Goal: Information Seeking & Learning: Learn about a topic

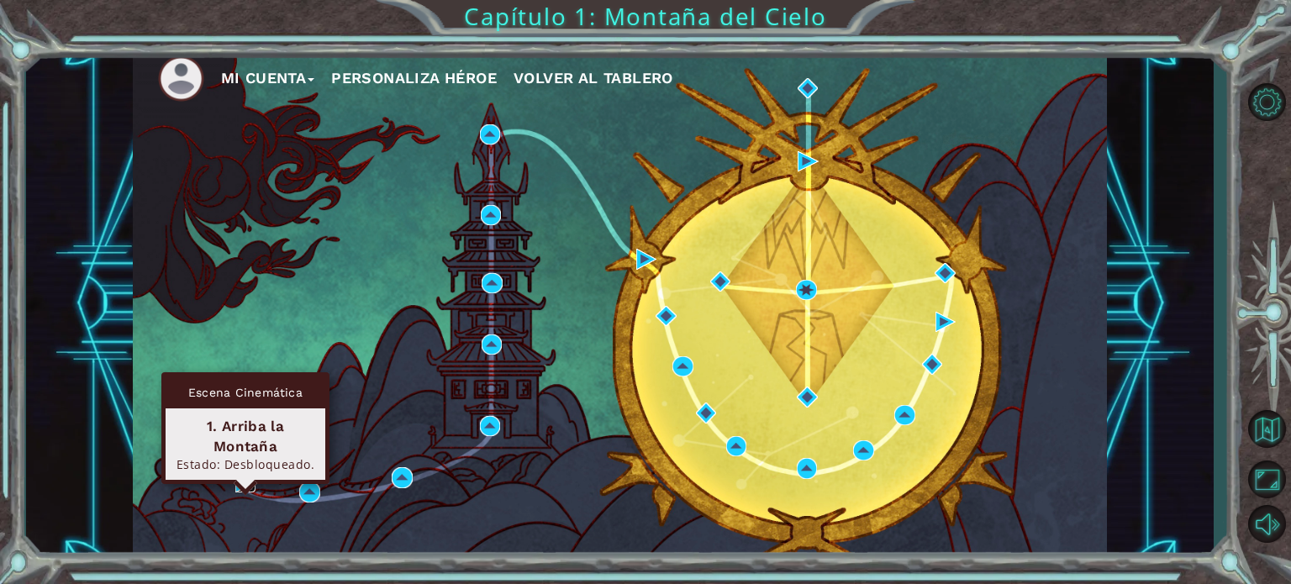
click at [241, 481] on img at bounding box center [245, 482] width 20 height 20
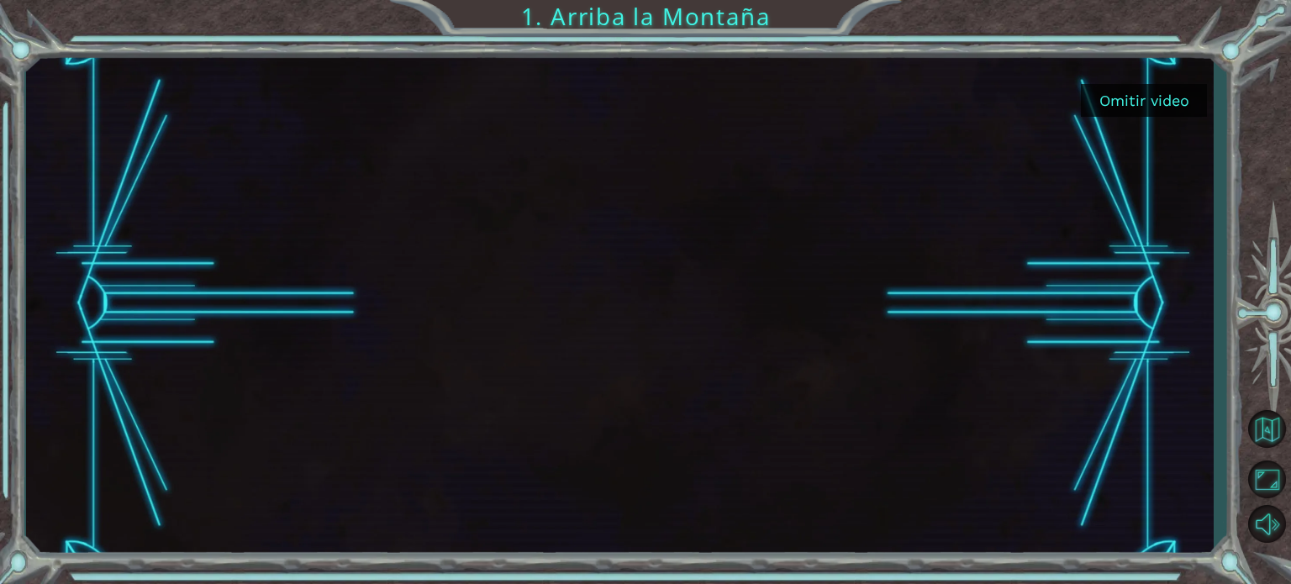
click at [1116, 106] on button "Omitir video" at bounding box center [1144, 100] width 126 height 33
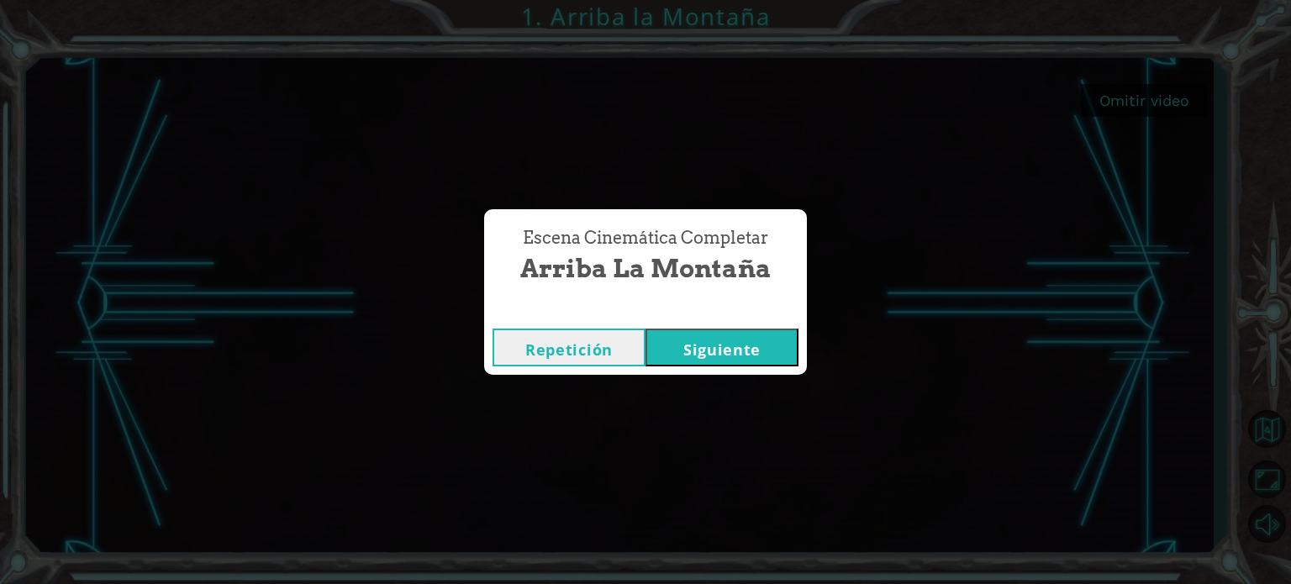
click at [666, 339] on button "Siguiente" at bounding box center [721, 348] width 153 height 38
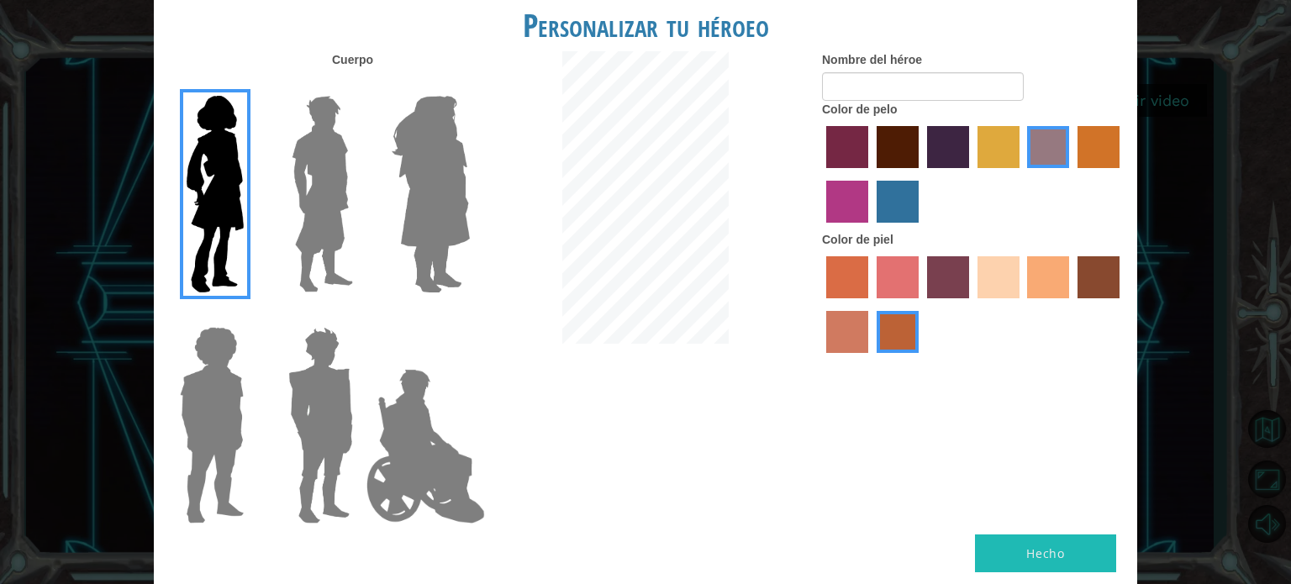
click at [325, 188] on img at bounding box center [322, 194] width 75 height 210
click at [360, 85] on input "Hero Lars" at bounding box center [360, 85] width 0 height 0
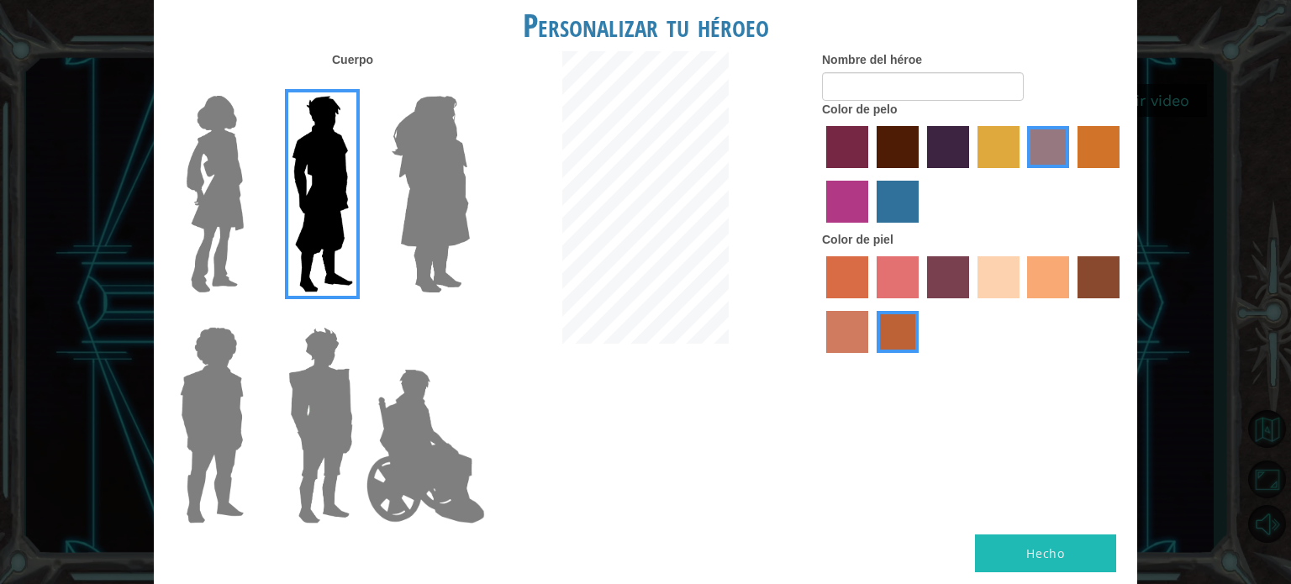
click at [403, 185] on img at bounding box center [431, 194] width 92 height 210
click at [469, 85] on input "Hero Amethyst" at bounding box center [469, 85] width 0 height 0
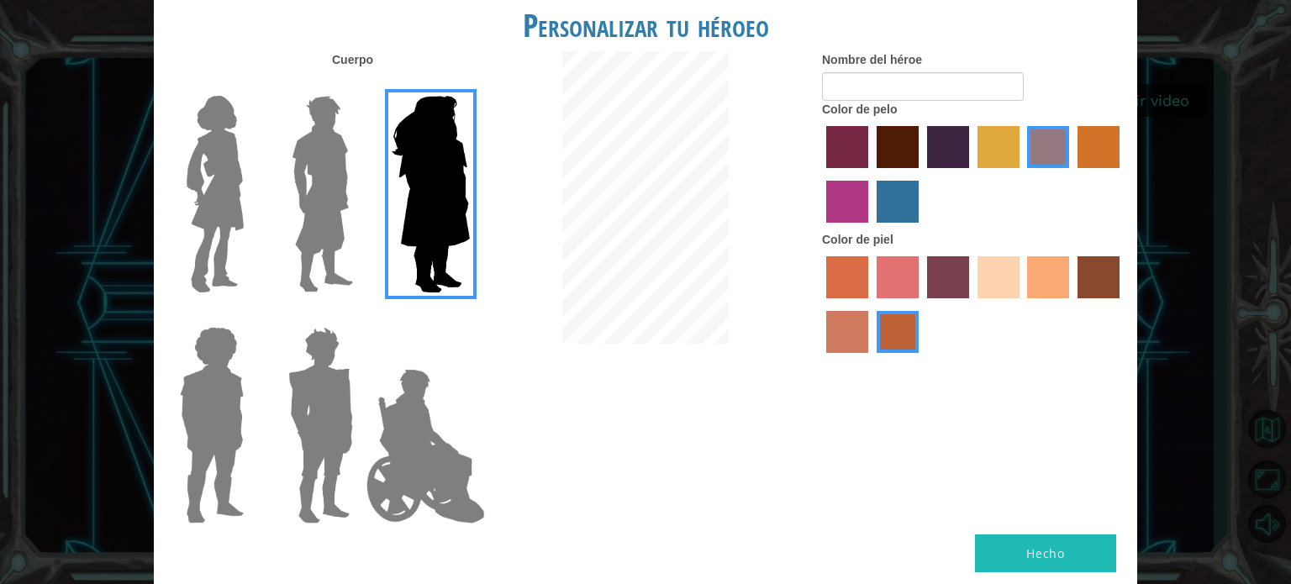
click at [333, 186] on img at bounding box center [322, 194] width 75 height 210
click at [360, 85] on input "Hero Lars" at bounding box center [360, 85] width 0 height 0
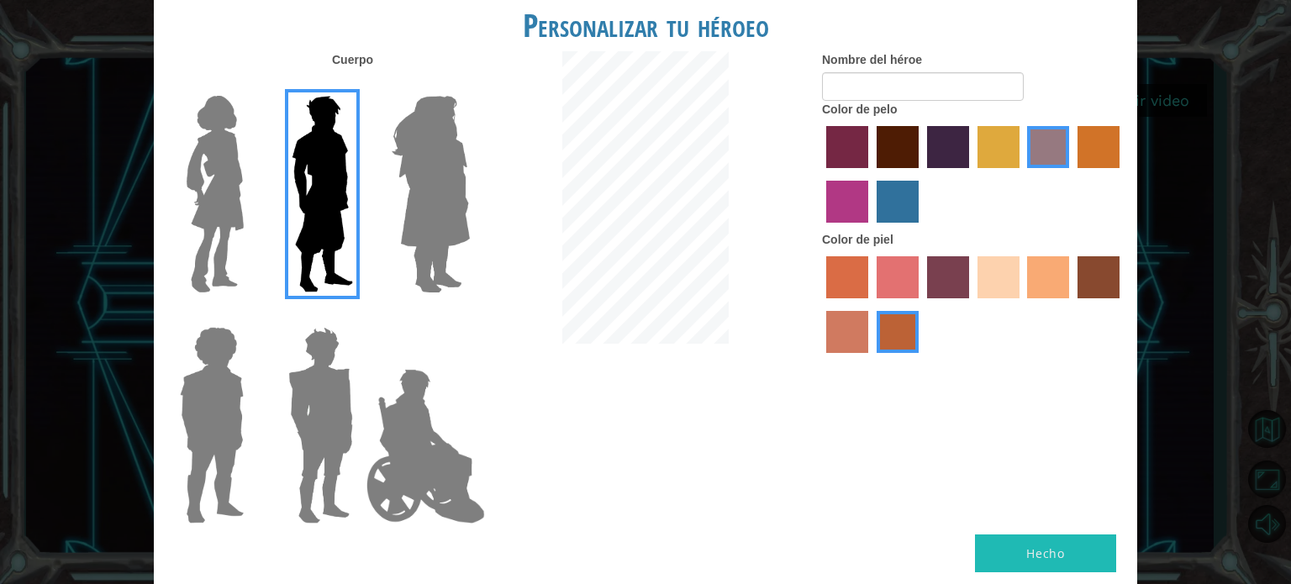
click at [220, 379] on img at bounding box center [211, 425] width 77 height 210
click at [250, 316] on input "Hero Steven" at bounding box center [250, 316] width 0 height 0
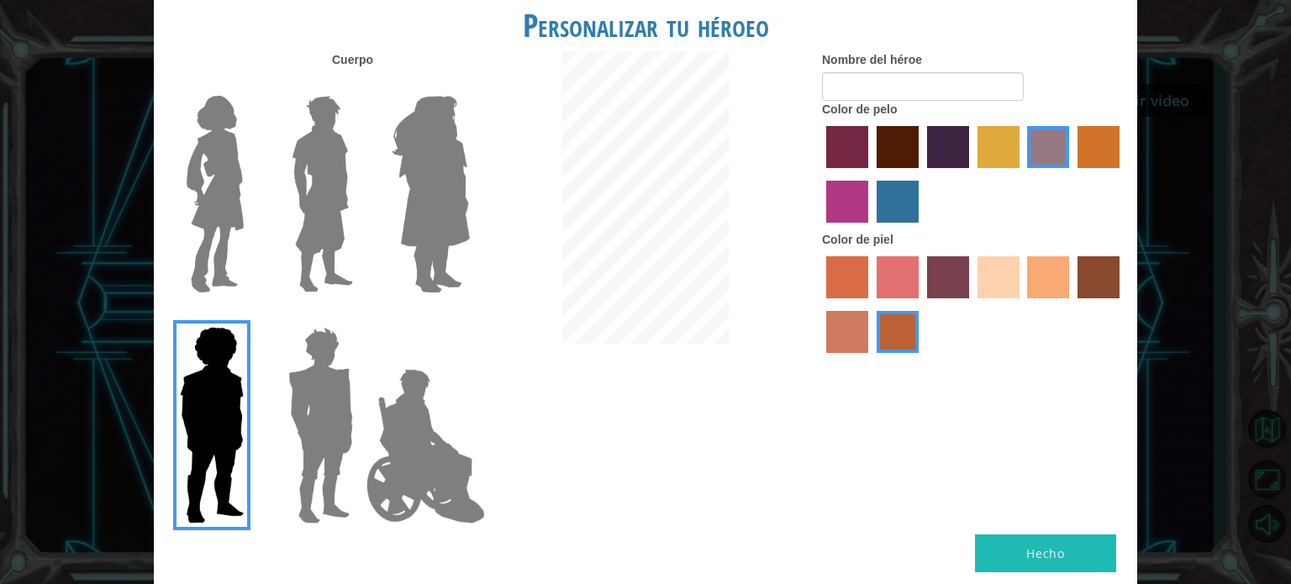
click at [313, 382] on img at bounding box center [320, 425] width 78 height 210
click at [360, 316] on input "Hero Garnet" at bounding box center [360, 316] width 0 height 0
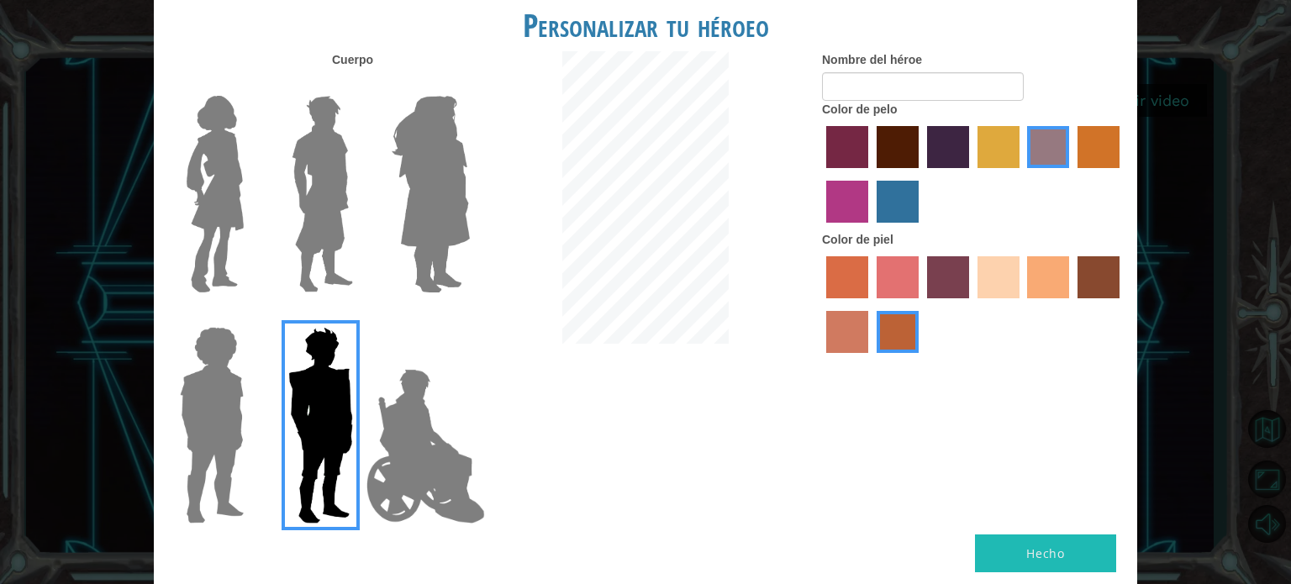
click at [336, 234] on img at bounding box center [322, 194] width 75 height 210
click at [360, 85] on input "Hero Lars" at bounding box center [360, 85] width 0 height 0
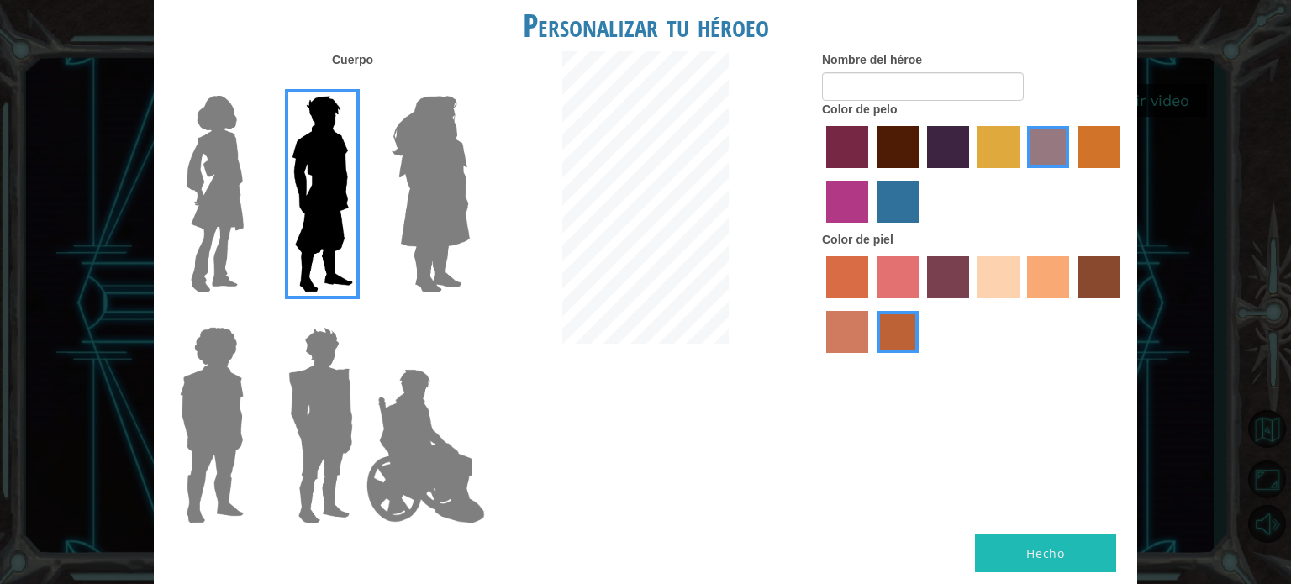
click at [1019, 146] on div at bounding box center [973, 176] width 302 height 109
click at [985, 149] on label "tulip tree hair color" at bounding box center [998, 147] width 42 height 42
click at [971, 174] on input "tulip tree hair color" at bounding box center [971, 174] width 0 height 0
click at [938, 148] on label "hot purple hair color" at bounding box center [948, 147] width 42 height 42
click at [921, 174] on input "hot purple hair color" at bounding box center [921, 174] width 0 height 0
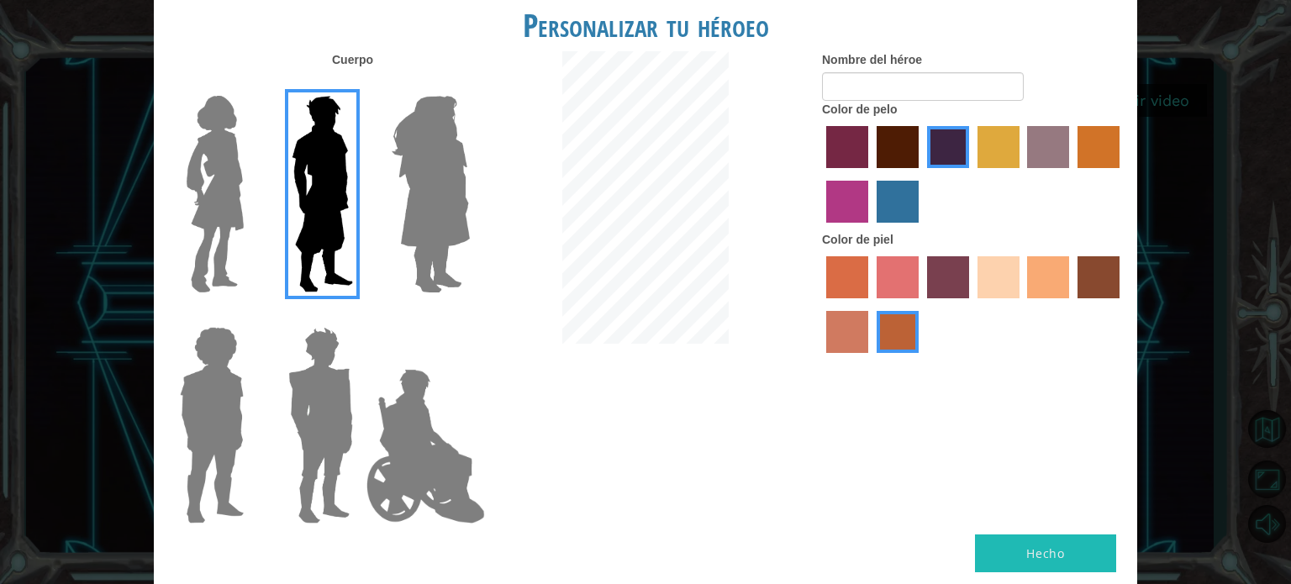
click at [881, 277] on label "froly skin color" at bounding box center [897, 277] width 42 height 42
click at [871, 304] on input "froly skin color" at bounding box center [871, 304] width 0 height 0
click at [854, 277] on label "sorbus skin color" at bounding box center [847, 277] width 42 height 42
click at [820, 304] on input "sorbus skin color" at bounding box center [820, 304] width 0 height 0
click at [1028, 281] on label "tacao skin color" at bounding box center [1048, 277] width 42 height 42
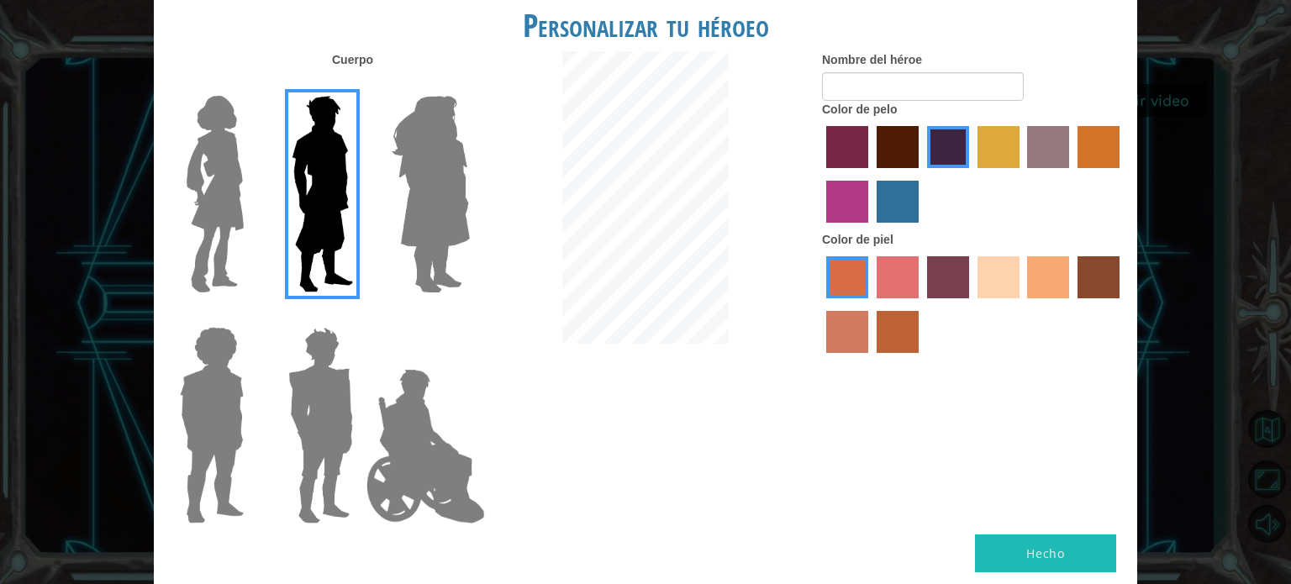
click at [1022, 304] on input "tacao skin color" at bounding box center [1022, 304] width 0 height 0
click at [990, 281] on label "sandy beach skin color" at bounding box center [998, 277] width 42 height 42
click at [971, 304] on input "sandy beach skin color" at bounding box center [971, 304] width 0 height 0
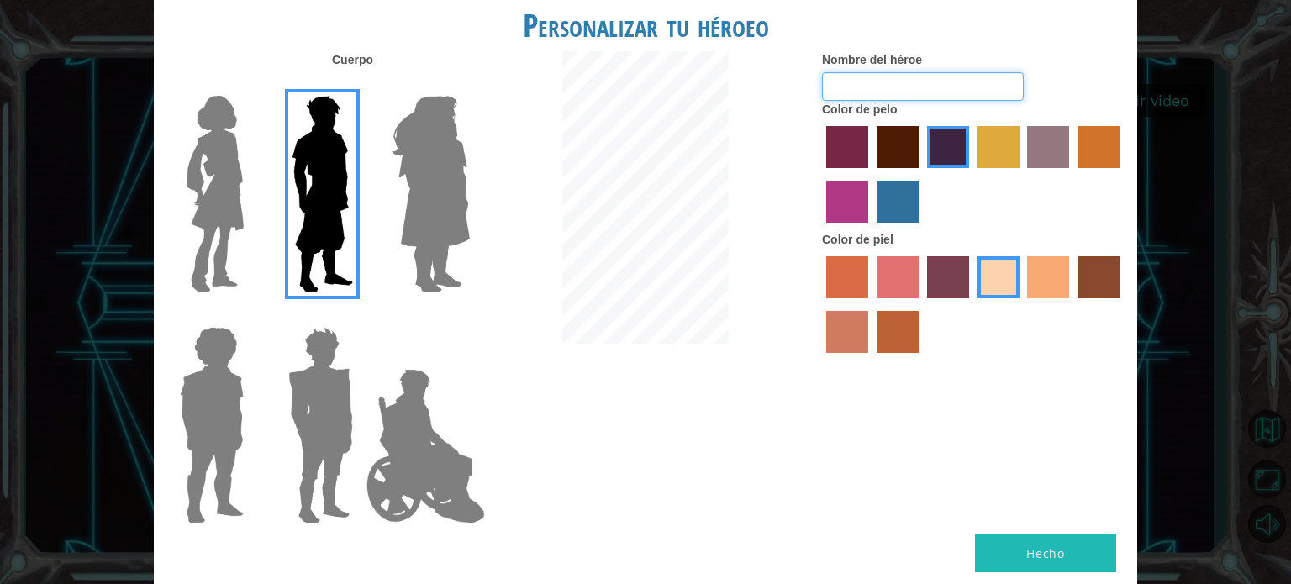
click at [901, 83] on input "Nombre del héroe" at bounding box center [923, 86] width 202 height 29
type input "[PERSON_NAME]"
click at [1028, 544] on button "Hecho" at bounding box center [1045, 553] width 141 height 38
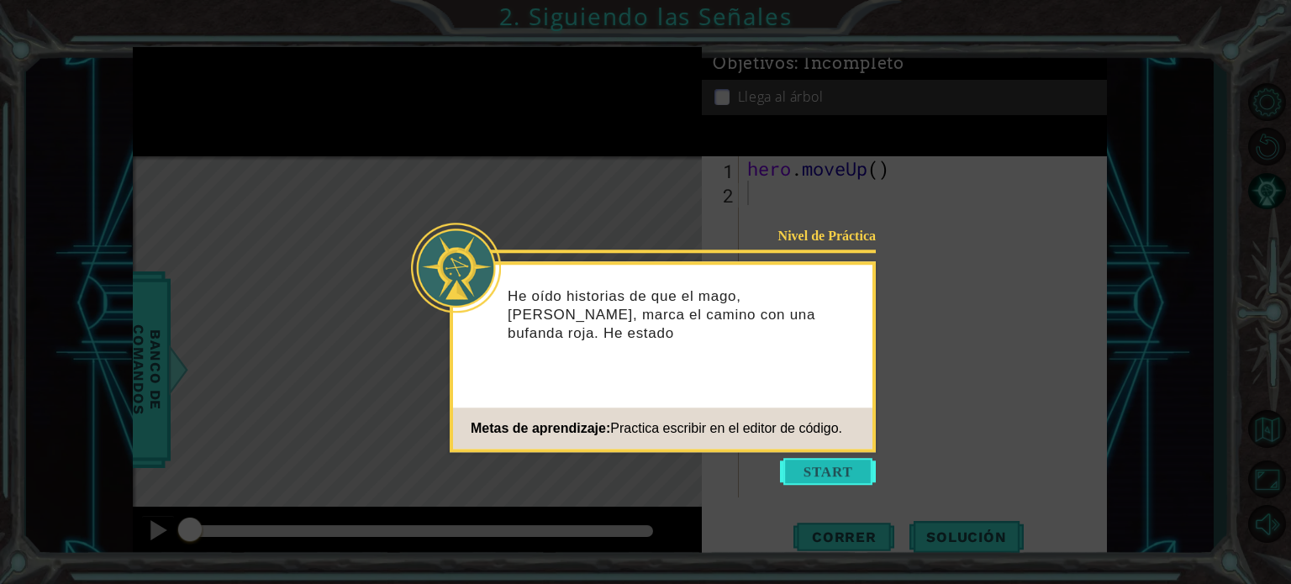
click at [810, 471] on button "Start" at bounding box center [828, 471] width 96 height 27
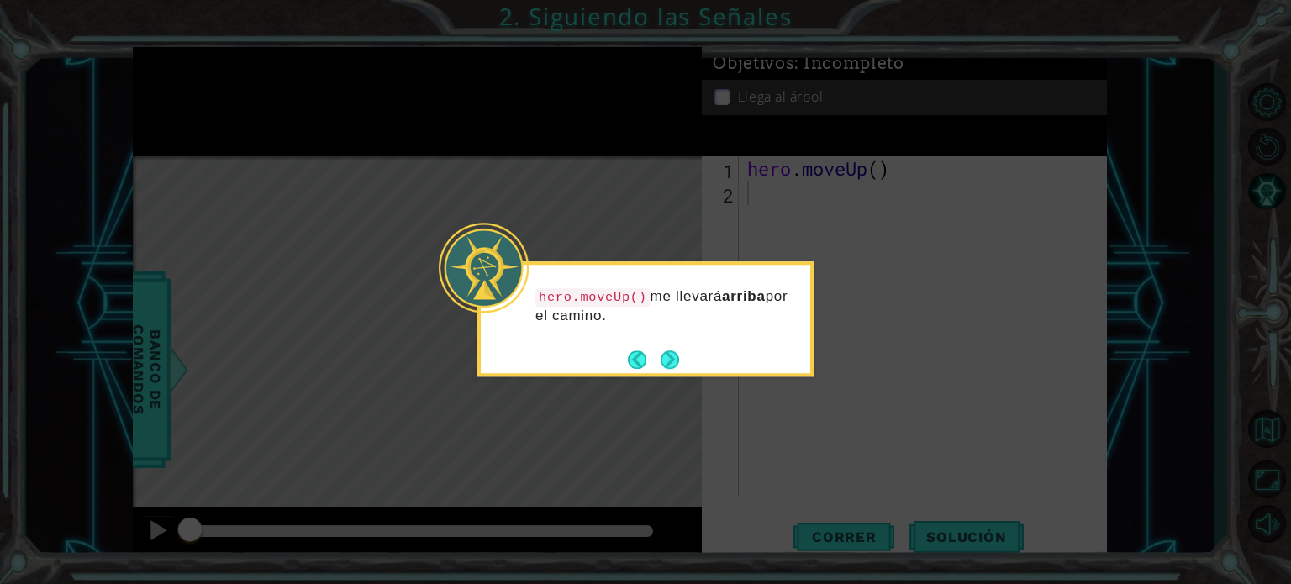
click at [670, 347] on footer at bounding box center [653, 359] width 51 height 25
click at [668, 356] on button "Next" at bounding box center [669, 359] width 21 height 21
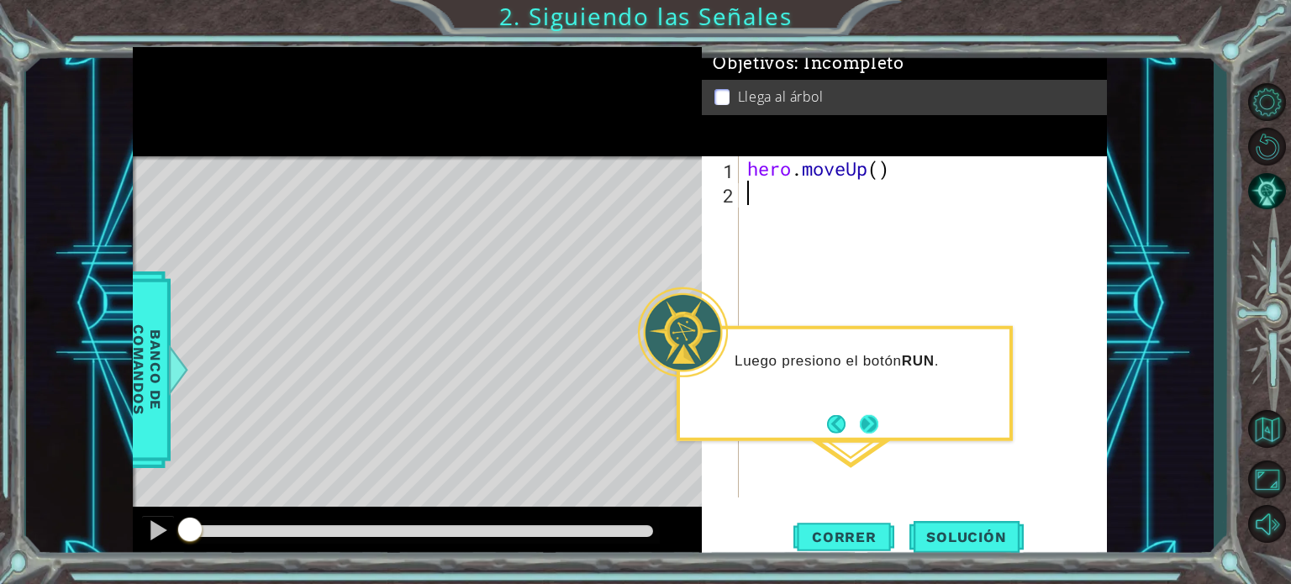
click at [868, 420] on button "Next" at bounding box center [869, 424] width 28 height 28
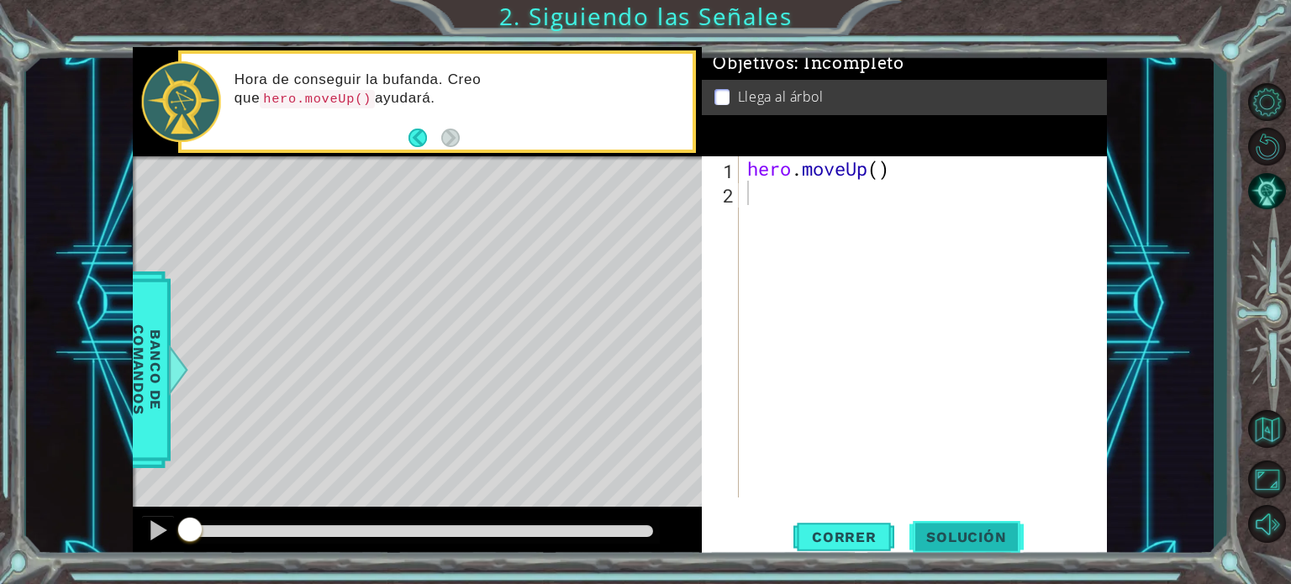
click at [981, 533] on span "Solución" at bounding box center [965, 537] width 113 height 17
type textarea "hero.moveUp()"
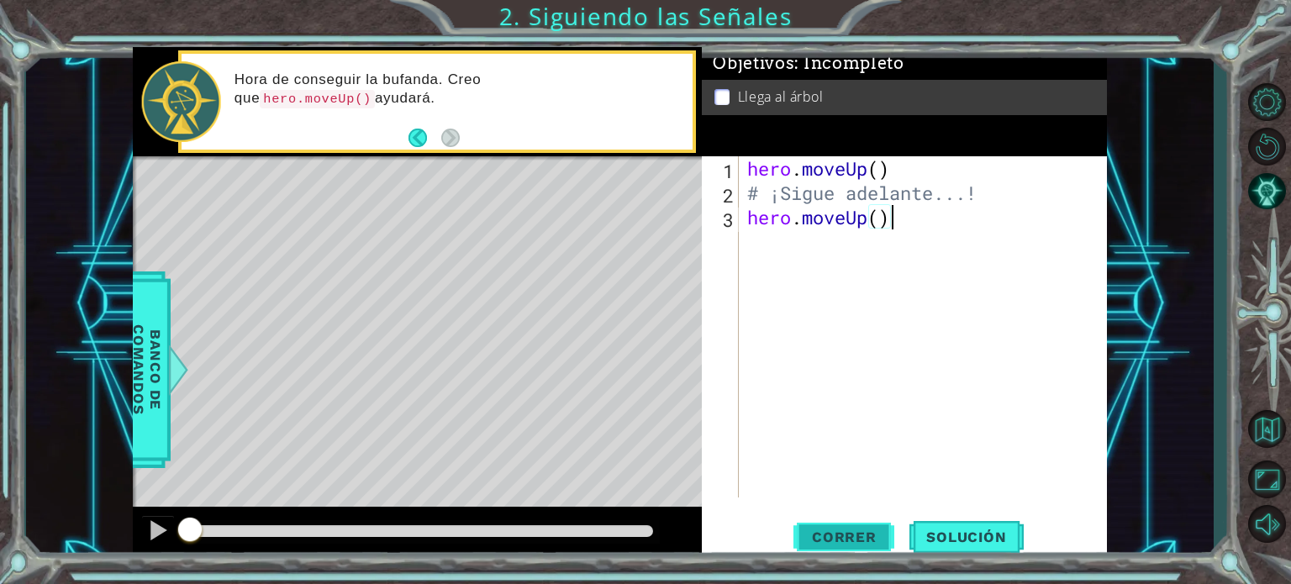
click at [854, 538] on span "Correr" at bounding box center [844, 537] width 98 height 17
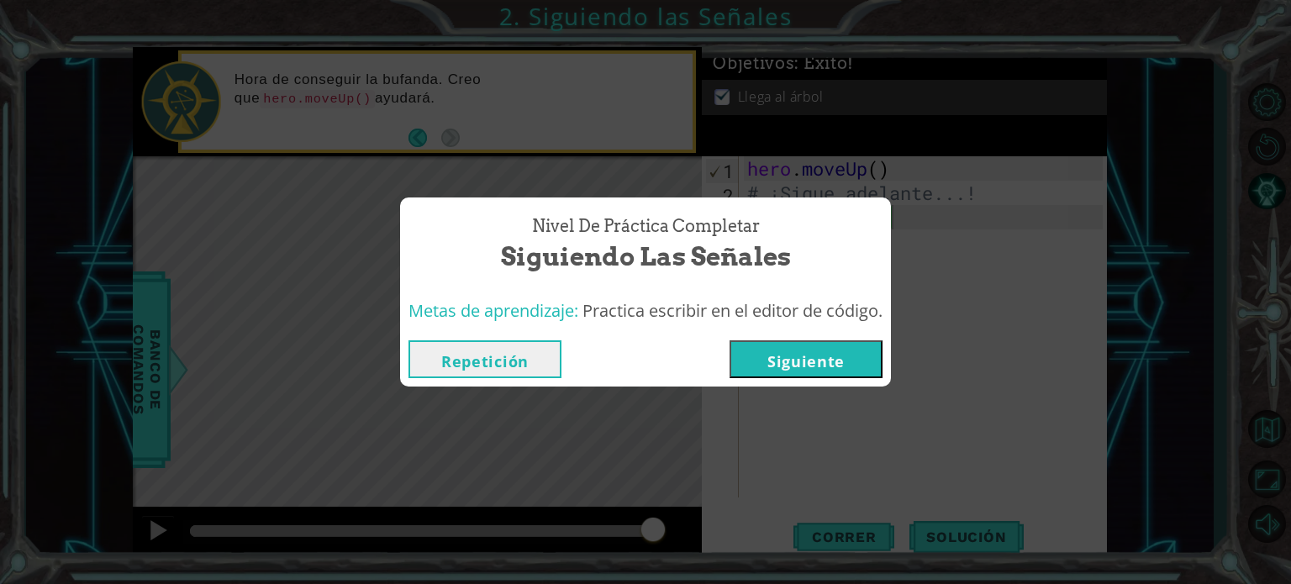
click at [800, 355] on button "Siguiente" at bounding box center [805, 359] width 153 height 38
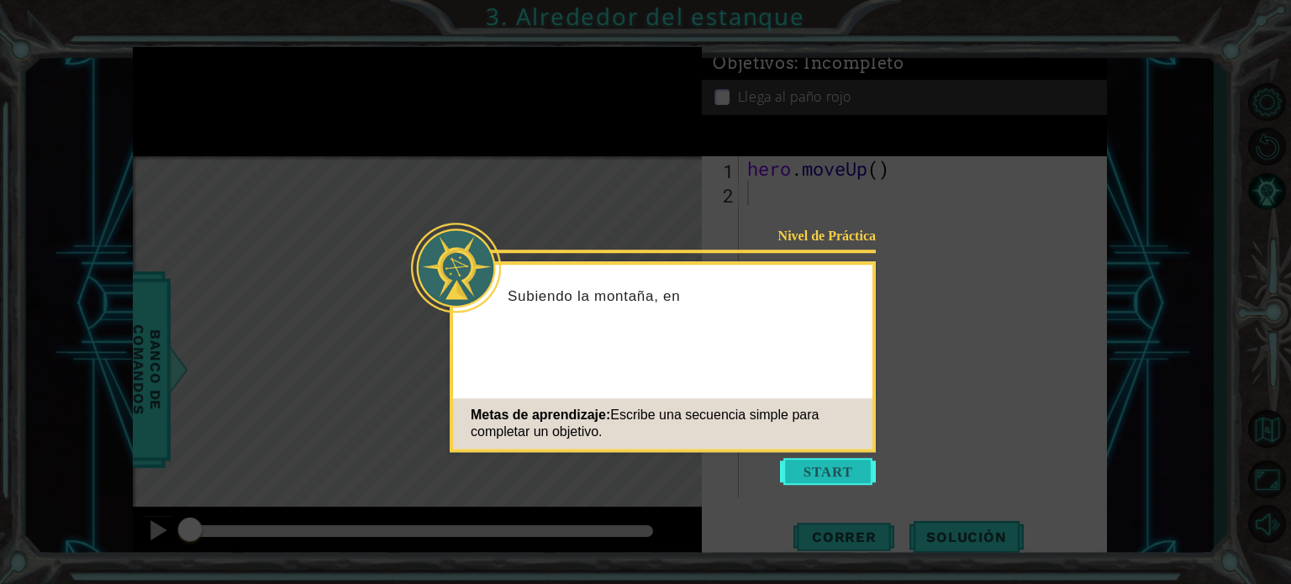
click at [834, 464] on button "Start" at bounding box center [828, 471] width 96 height 27
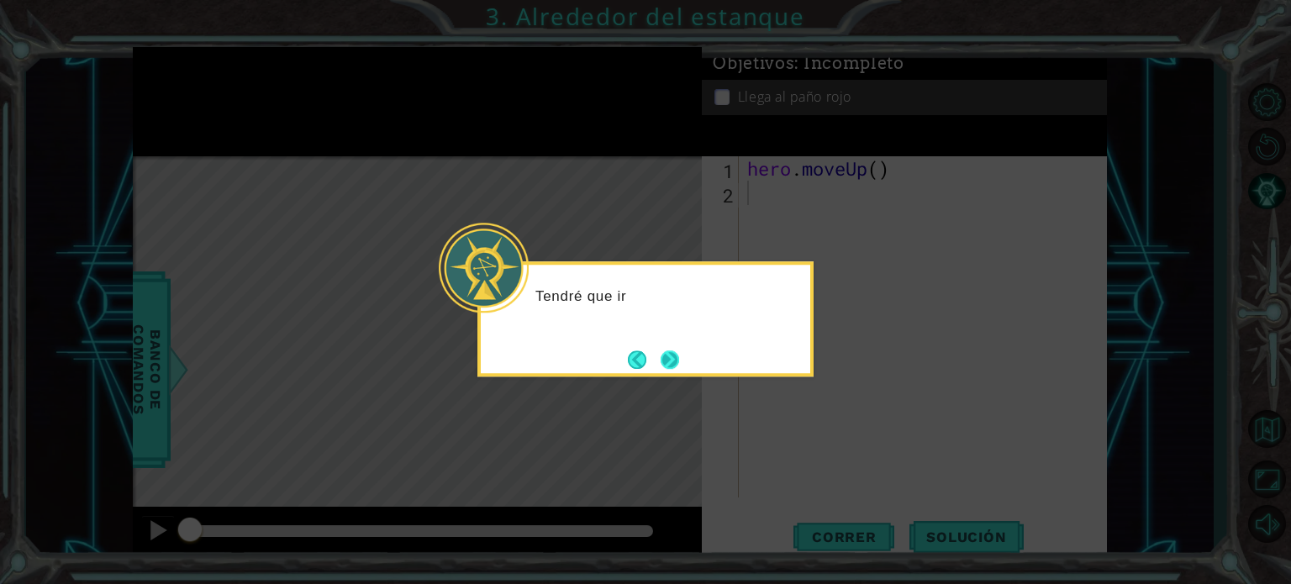
click at [673, 353] on button "Next" at bounding box center [669, 359] width 31 height 31
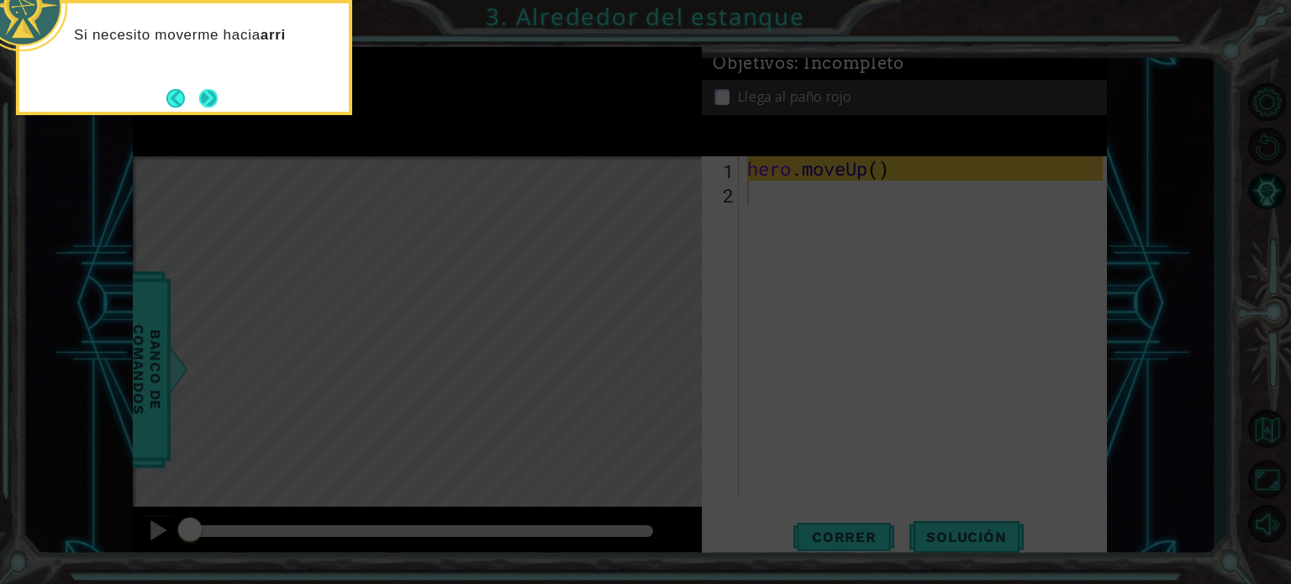
click at [193, 90] on button "Next" at bounding box center [207, 97] width 29 height 29
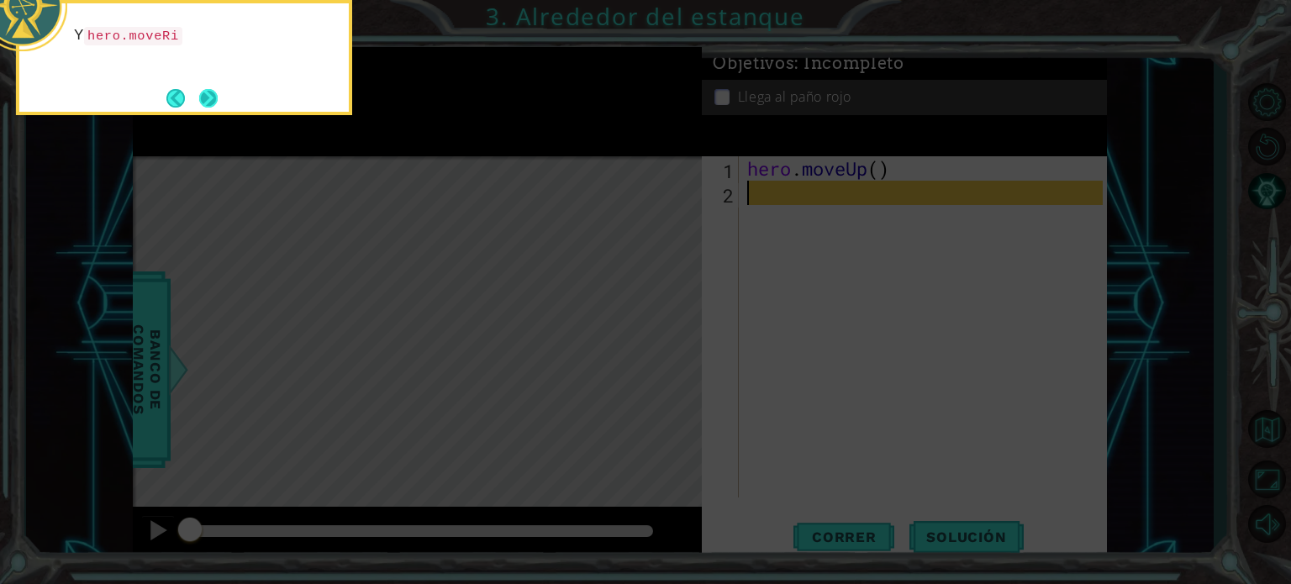
click at [210, 100] on button "Next" at bounding box center [208, 98] width 18 height 18
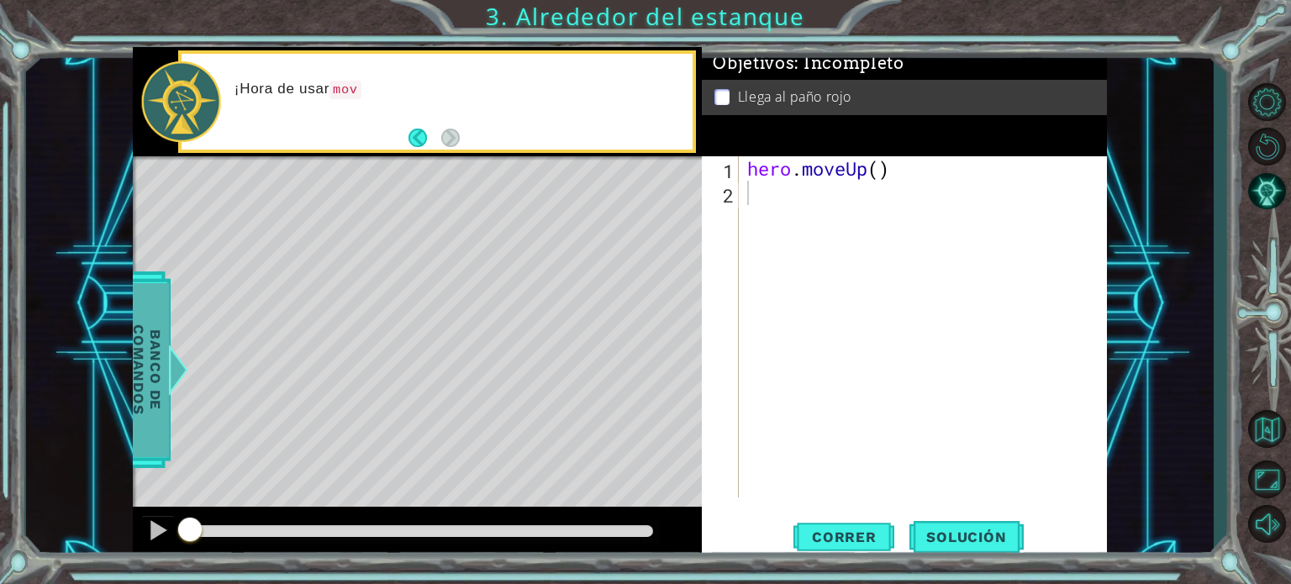
click at [155, 322] on span "Banco de comandos" at bounding box center [147, 369] width 44 height 174
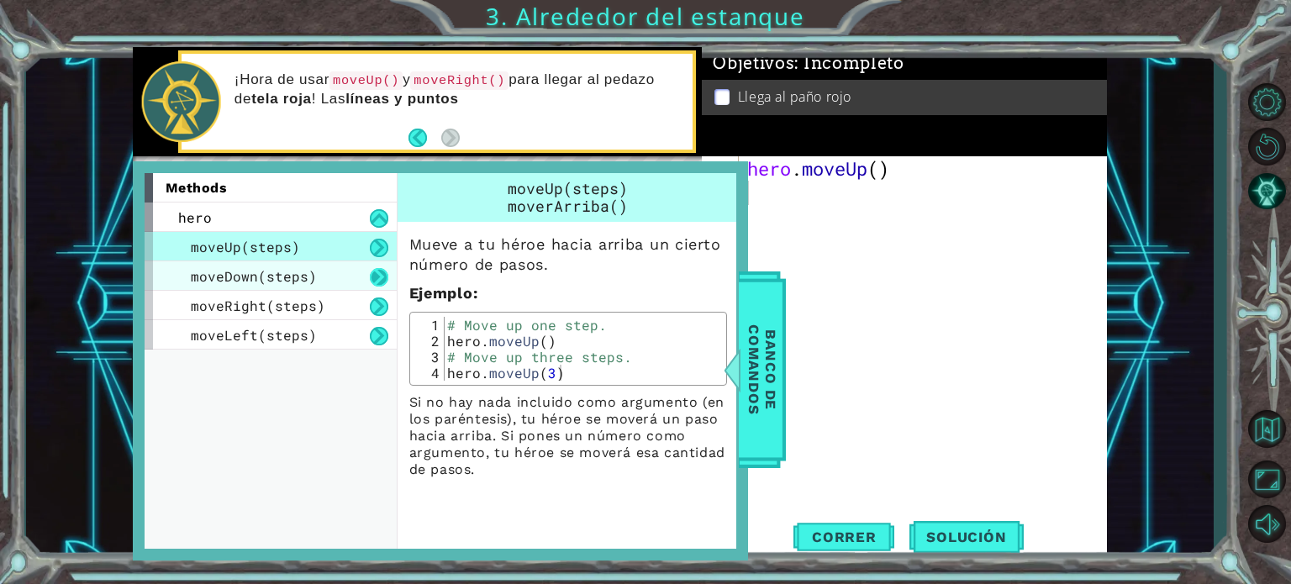
click at [377, 273] on button at bounding box center [379, 277] width 18 height 18
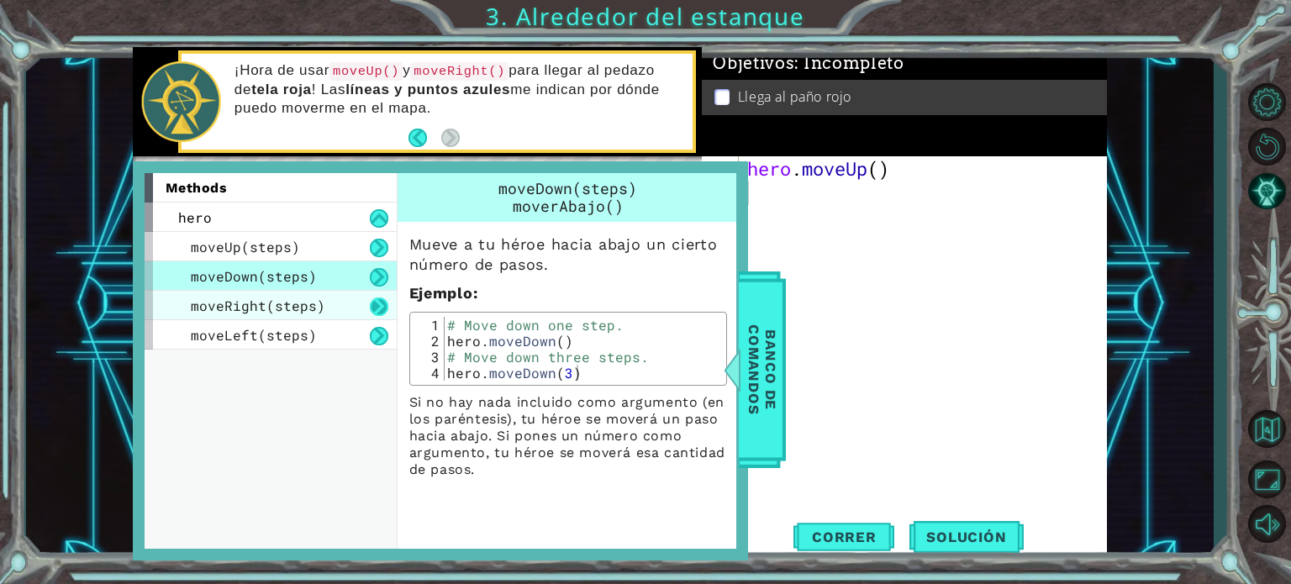
click at [376, 299] on button at bounding box center [379, 306] width 18 height 18
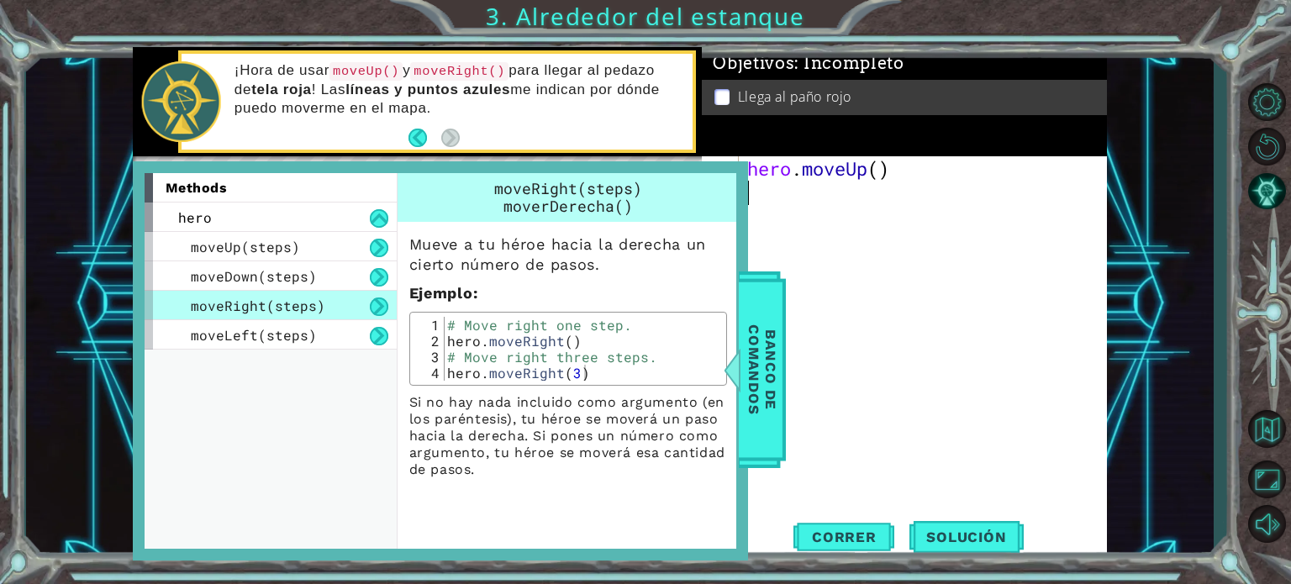
click at [907, 277] on div "hero . moveUp ( )" at bounding box center [927, 351] width 367 height 390
click at [772, 349] on span "Banco de comandos" at bounding box center [762, 369] width 44 height 174
